Goal: Information Seeking & Learning: Learn about a topic

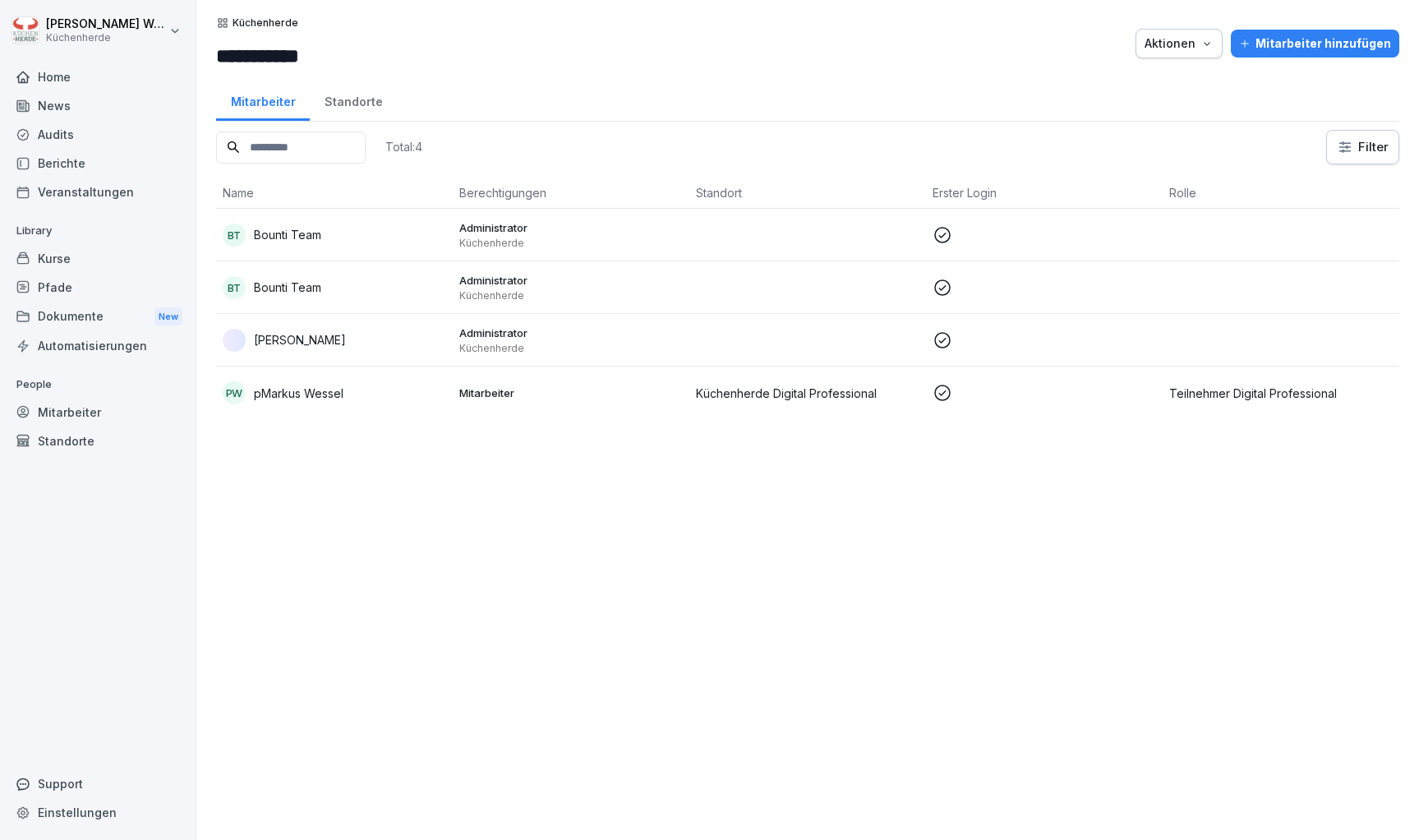
click at [117, 81] on div "Home" at bounding box center [98, 76] width 179 height 28
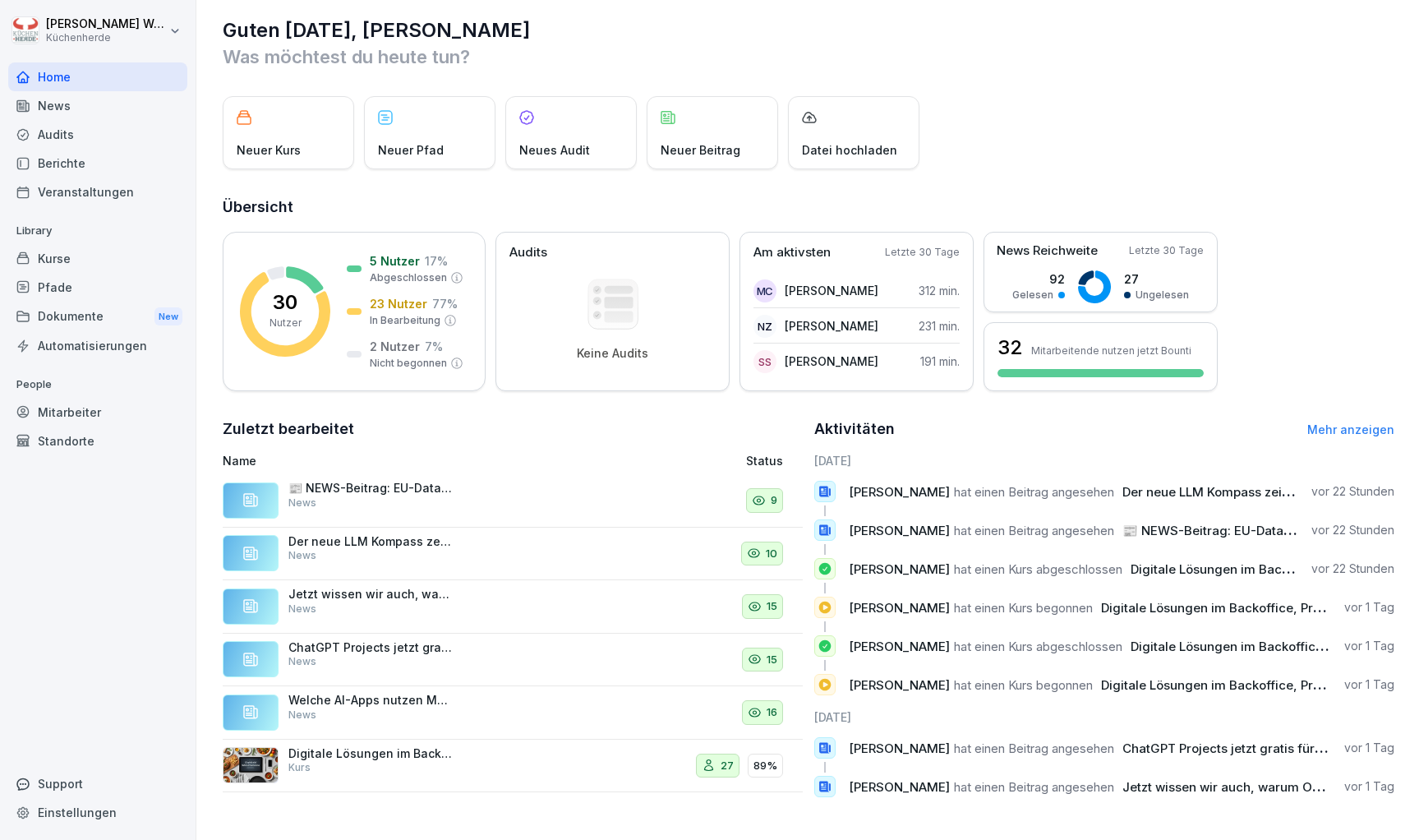
scroll to position [25, 0]
click at [91, 246] on div "Kurse" at bounding box center [98, 258] width 179 height 28
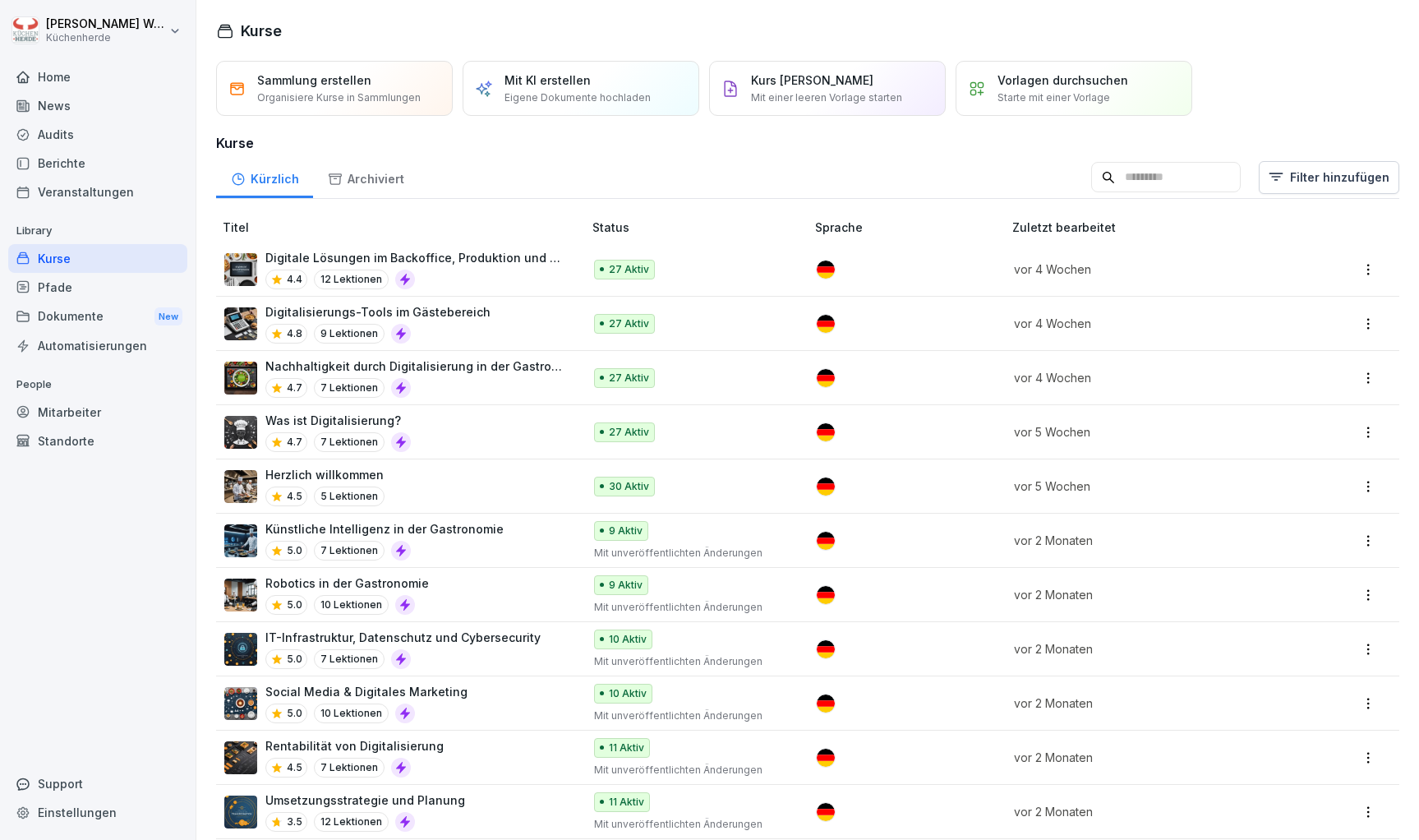
click at [471, 327] on div "4.8 9 Lektionen" at bounding box center [378, 333] width 225 height 20
